Goal: Information Seeking & Learning: Check status

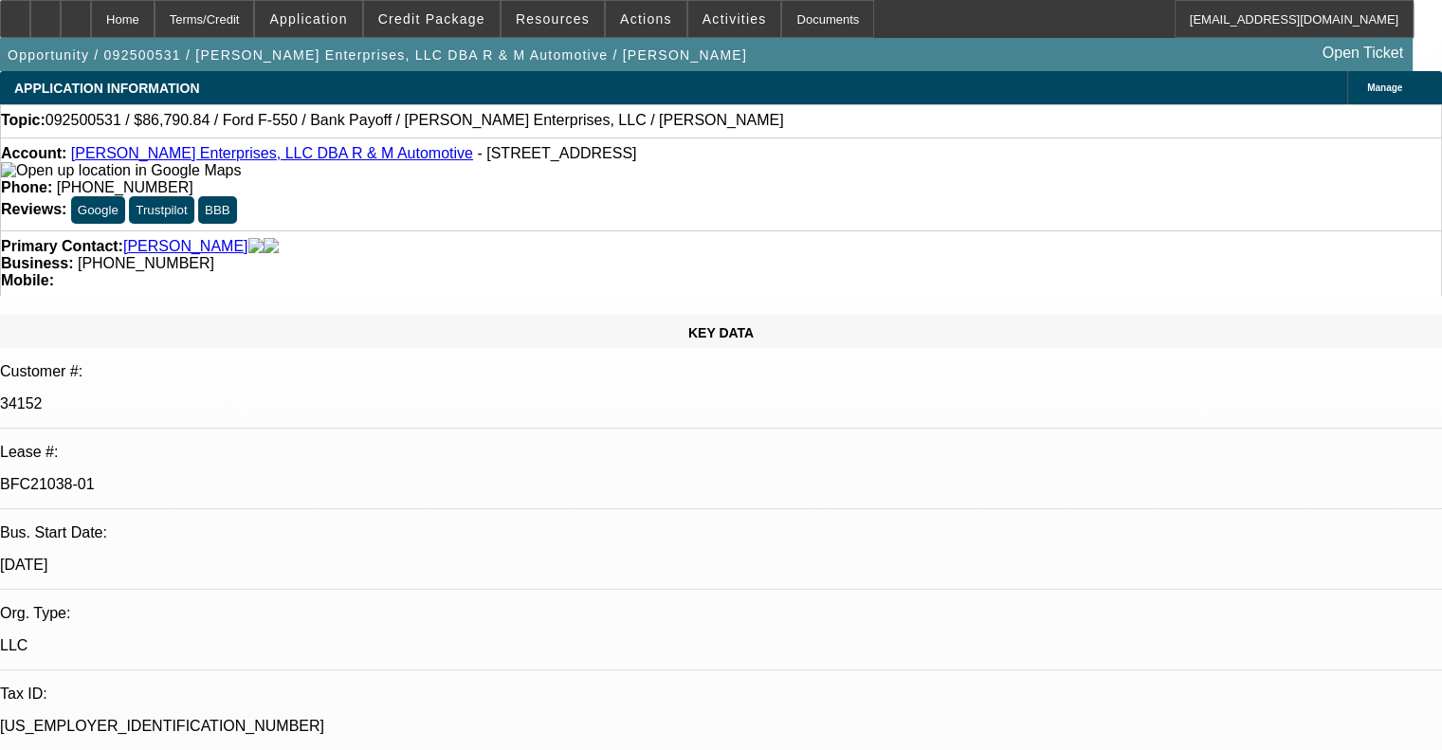
select select "0"
select select "2"
select select "0"
select select "6"
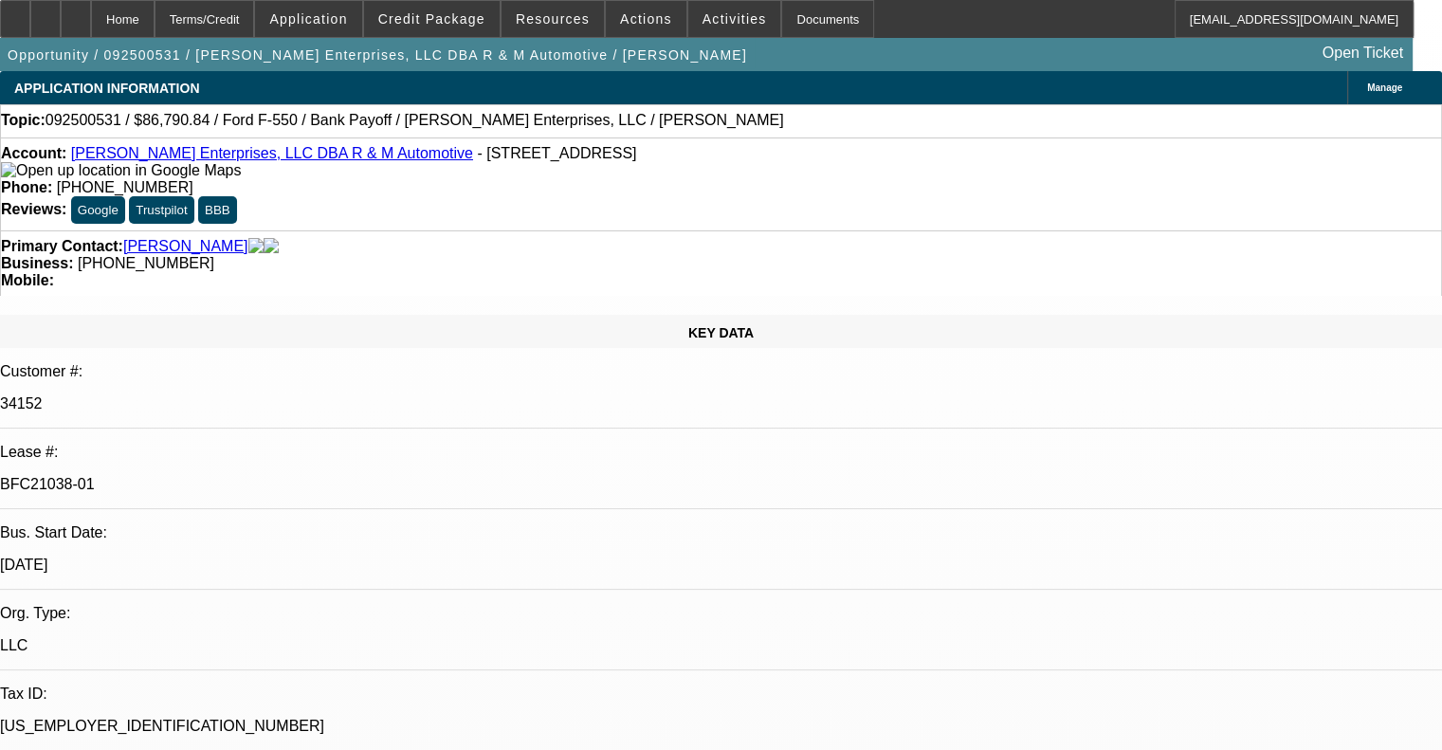
select select "0"
select select "2"
select select "0"
select select "6"
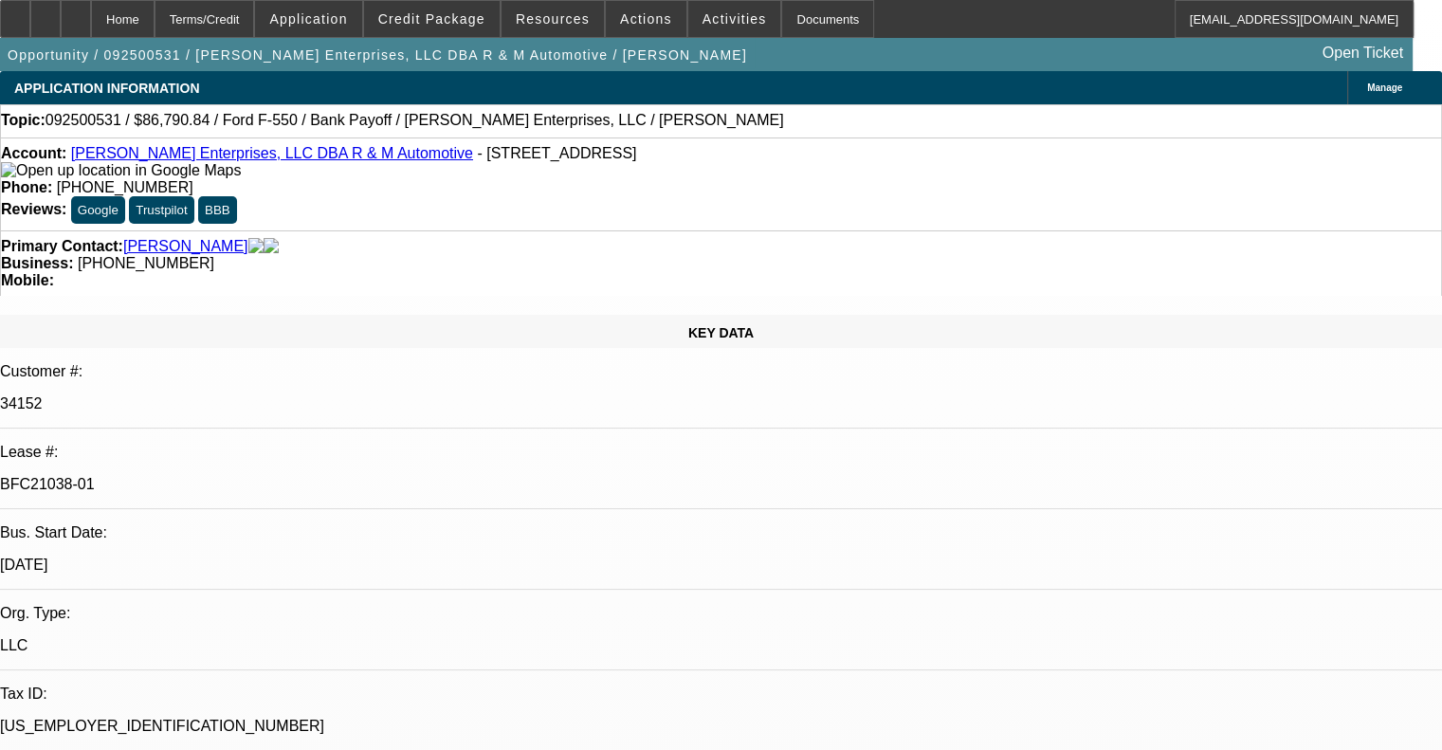
select select "0"
select select "2"
select select "0"
select select "6"
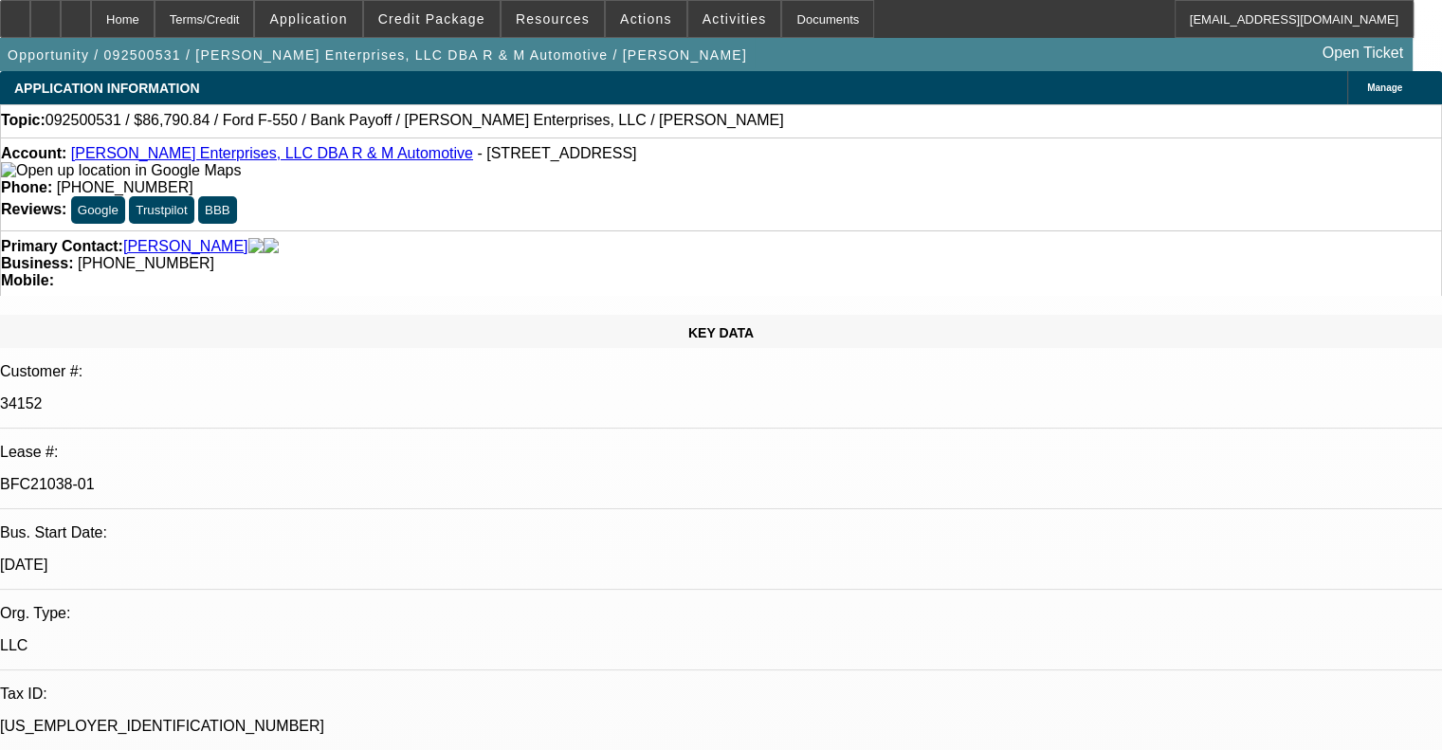
select select "0"
select select "2"
select select "0"
select select "6"
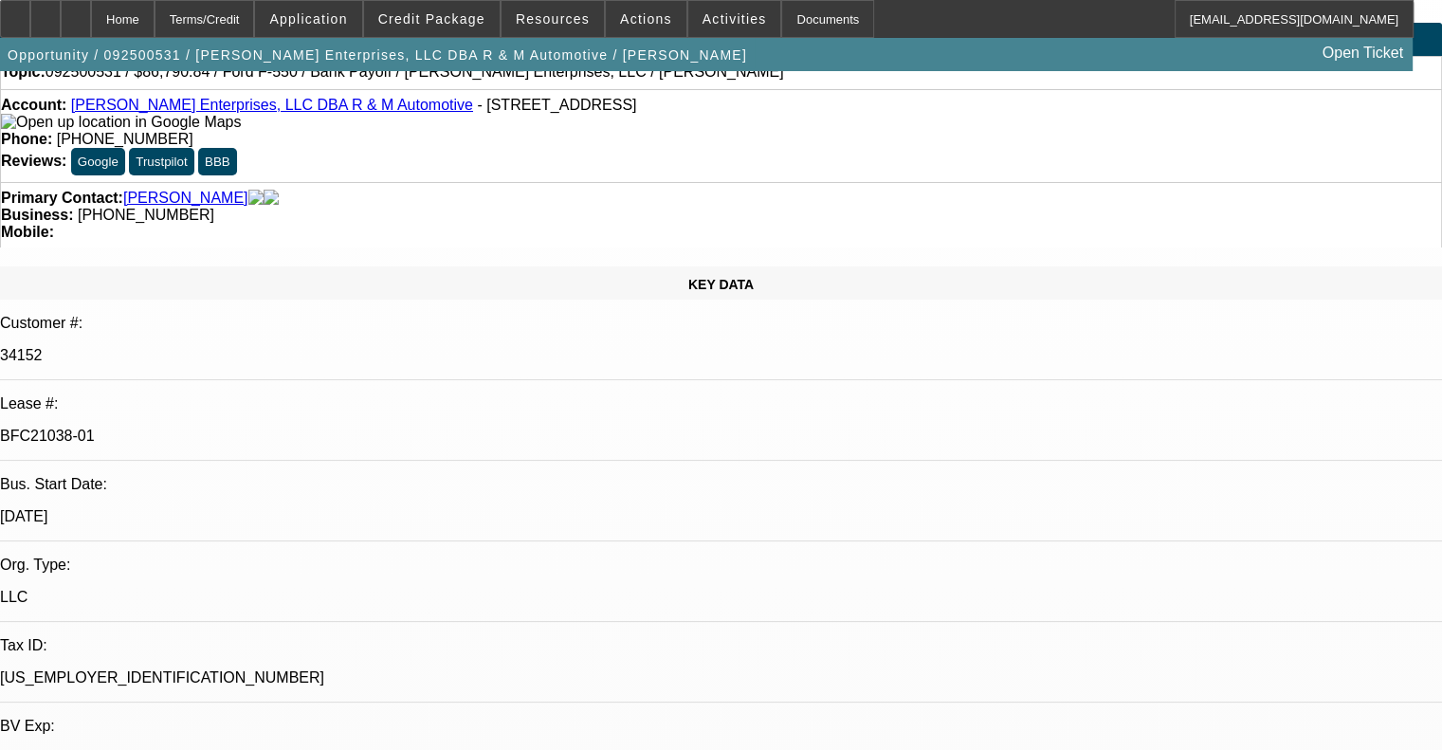
scroll to position [95, 0]
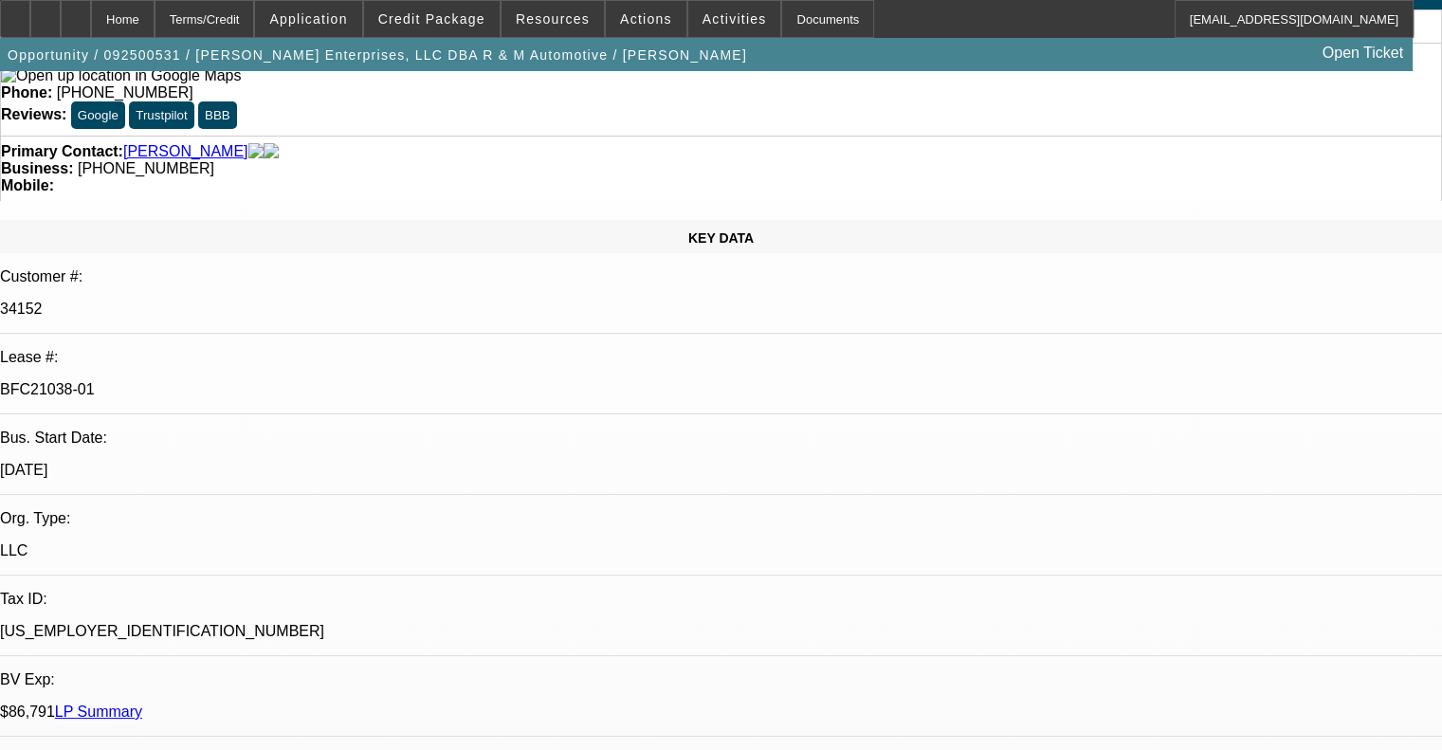
drag, startPoint x: 1046, startPoint y: 578, endPoint x: 1278, endPoint y: 579, distance: 232.3
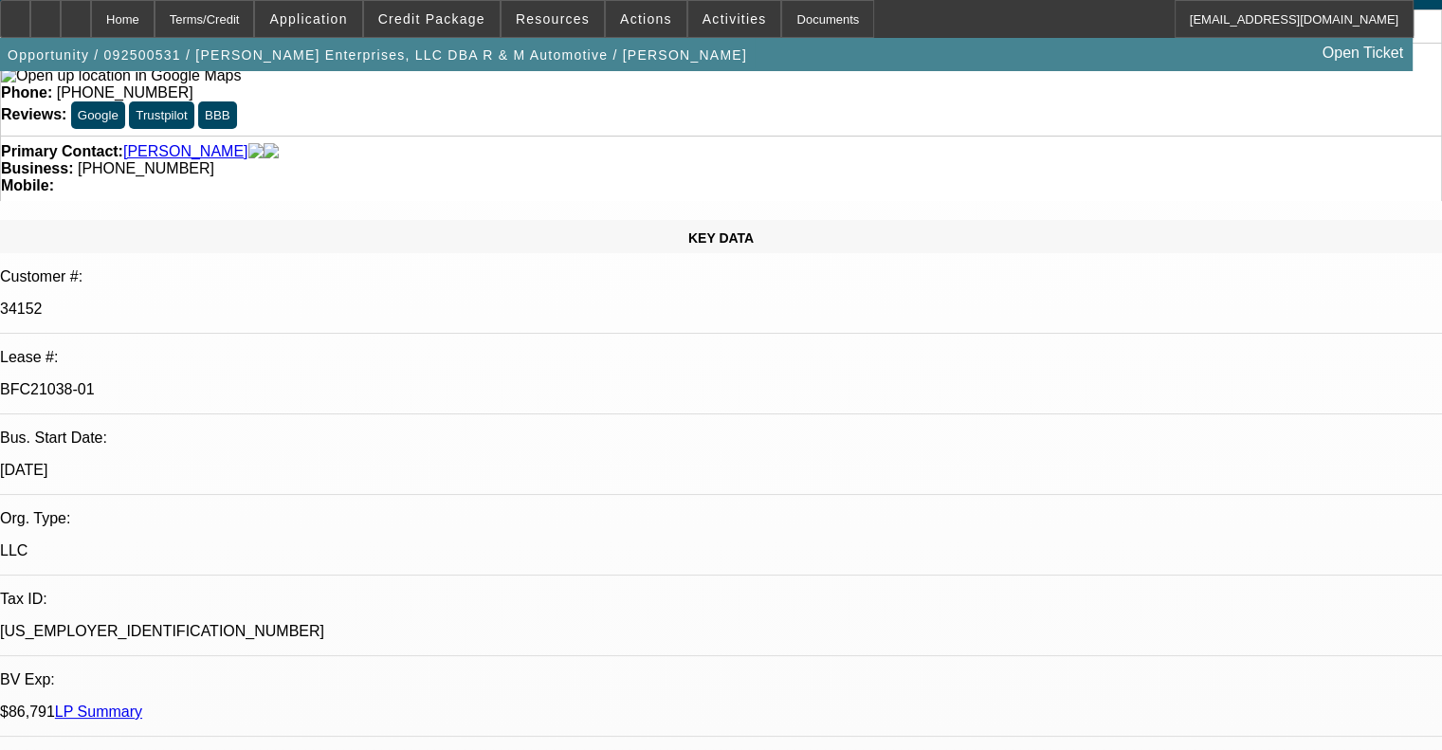
drag, startPoint x: 1079, startPoint y: 533, endPoint x: 1330, endPoint y: 534, distance: 251.2
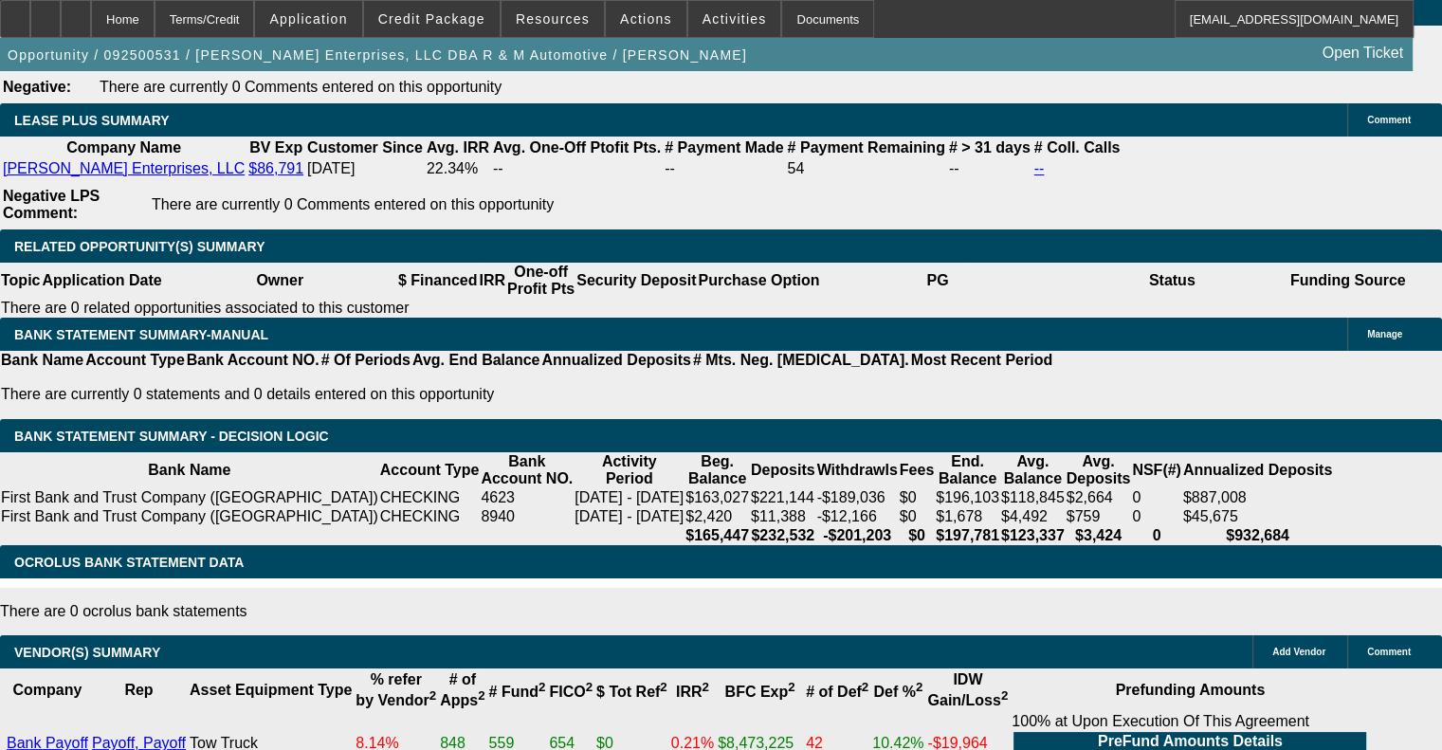
scroll to position [2939, 0]
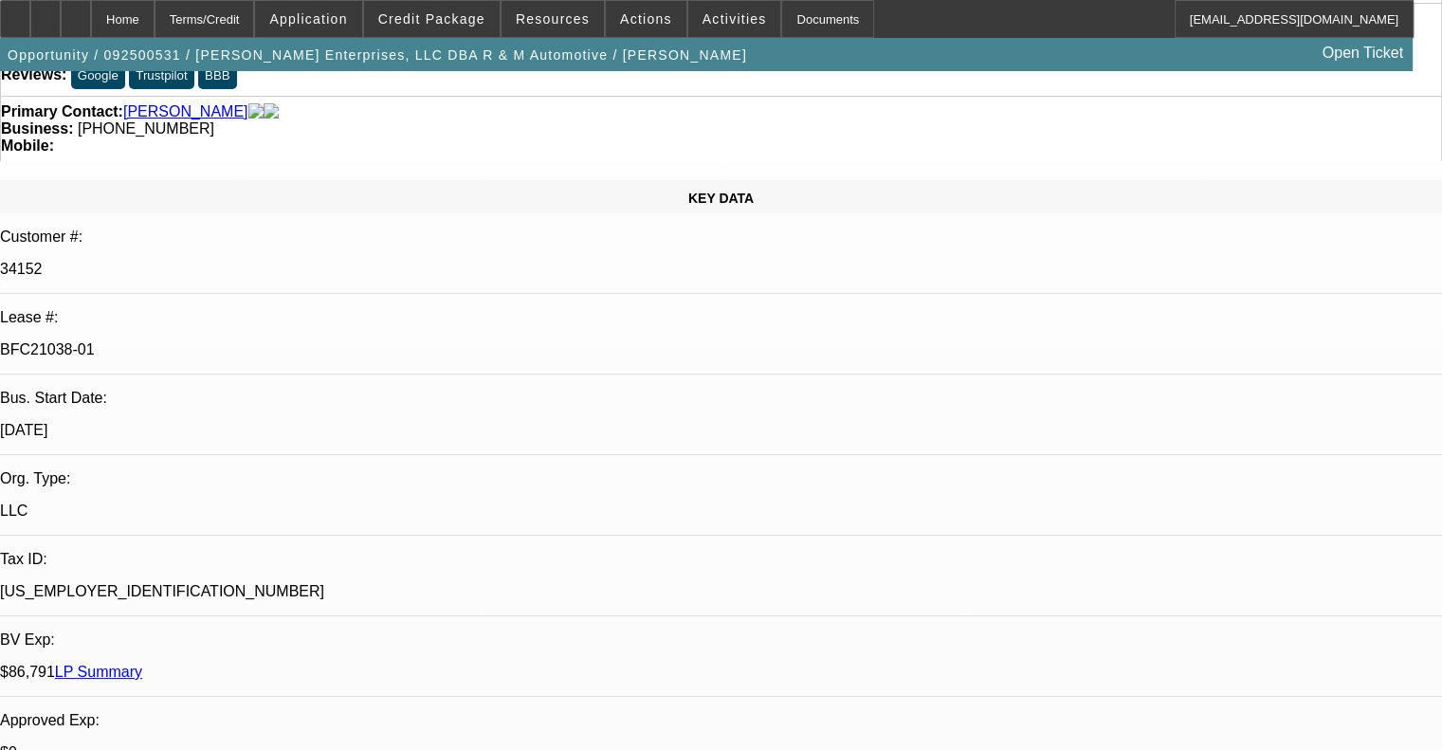
scroll to position [0, 0]
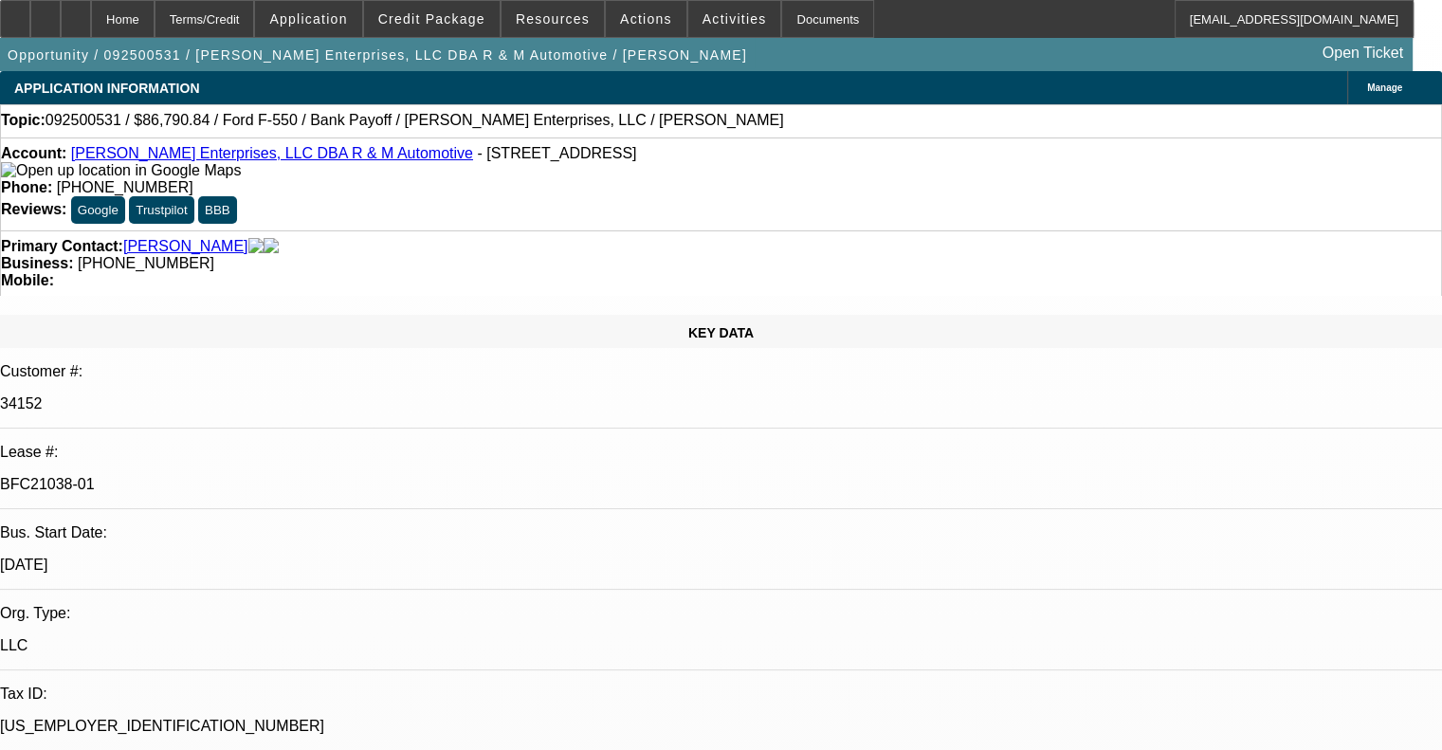
click at [421, 12] on span "Credit Package" at bounding box center [431, 18] width 107 height 15
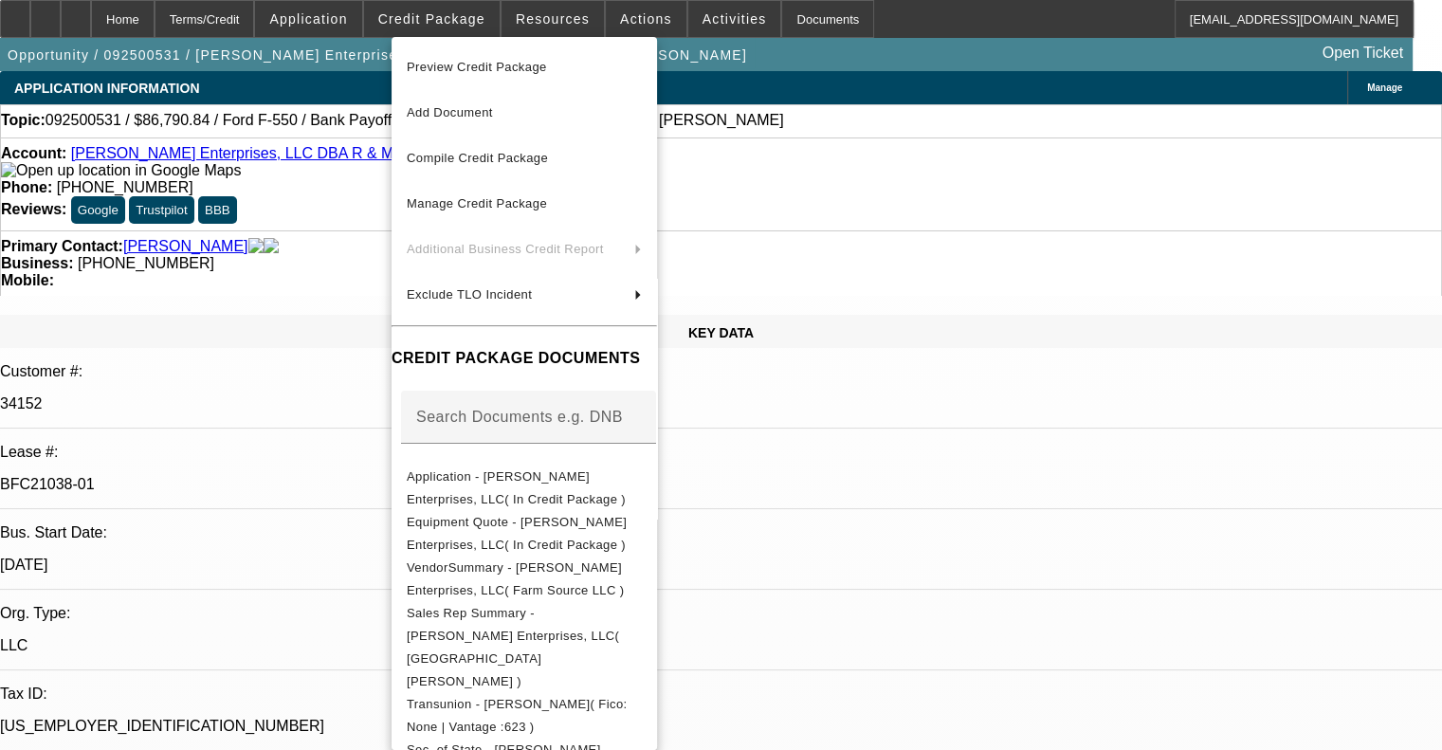
click at [355, 234] on div at bounding box center [721, 375] width 1442 height 750
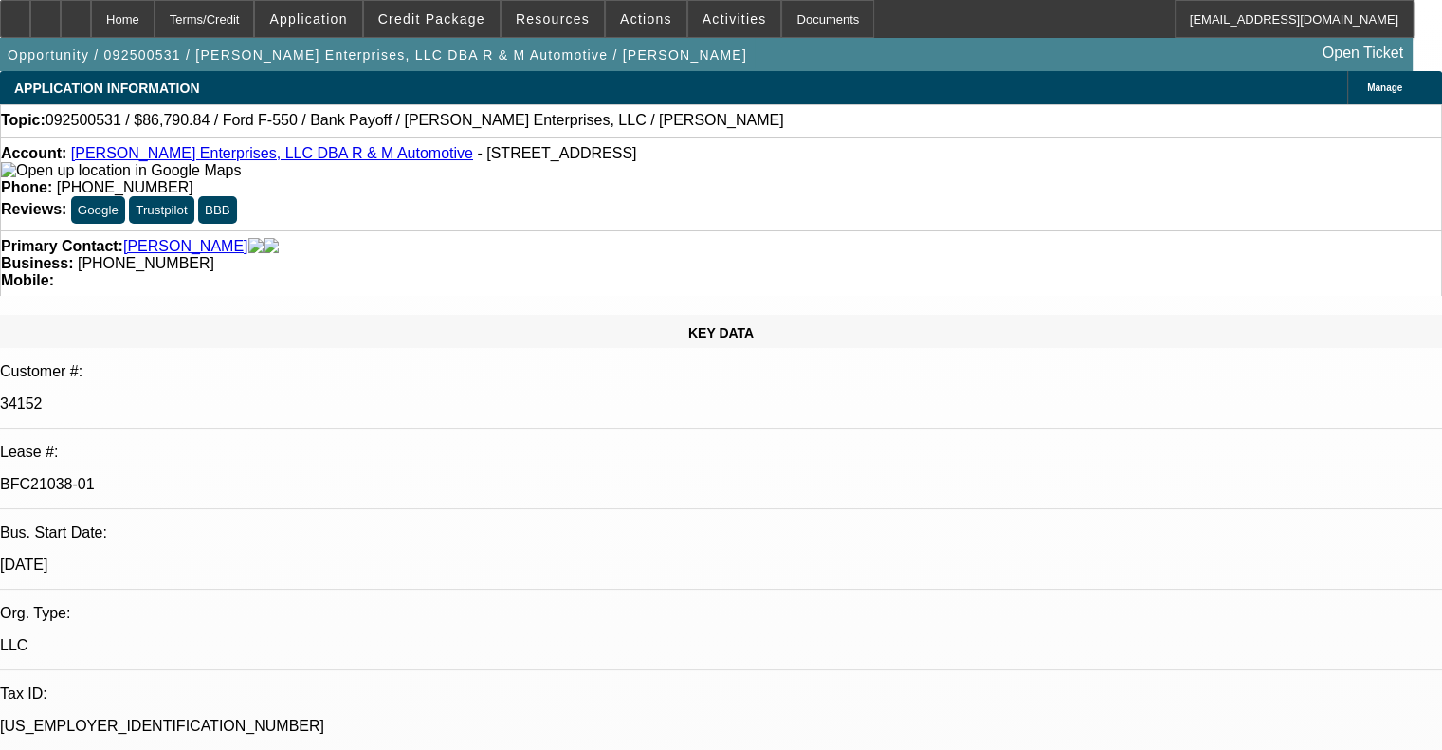
click at [974, 46] on div "Opportunity / 092500531 / [PERSON_NAME] Enterprises, LLC DBA R & M Automotive /…" at bounding box center [706, 54] width 1412 height 33
click at [30, 19] on div at bounding box center [15, 19] width 30 height 38
click at [518, 230] on div "Primary Contact: [PERSON_NAME] Business: [PHONE_NUMBER] Mobile:" at bounding box center [721, 262] width 1442 height 65
